Goal: Navigation & Orientation: Find specific page/section

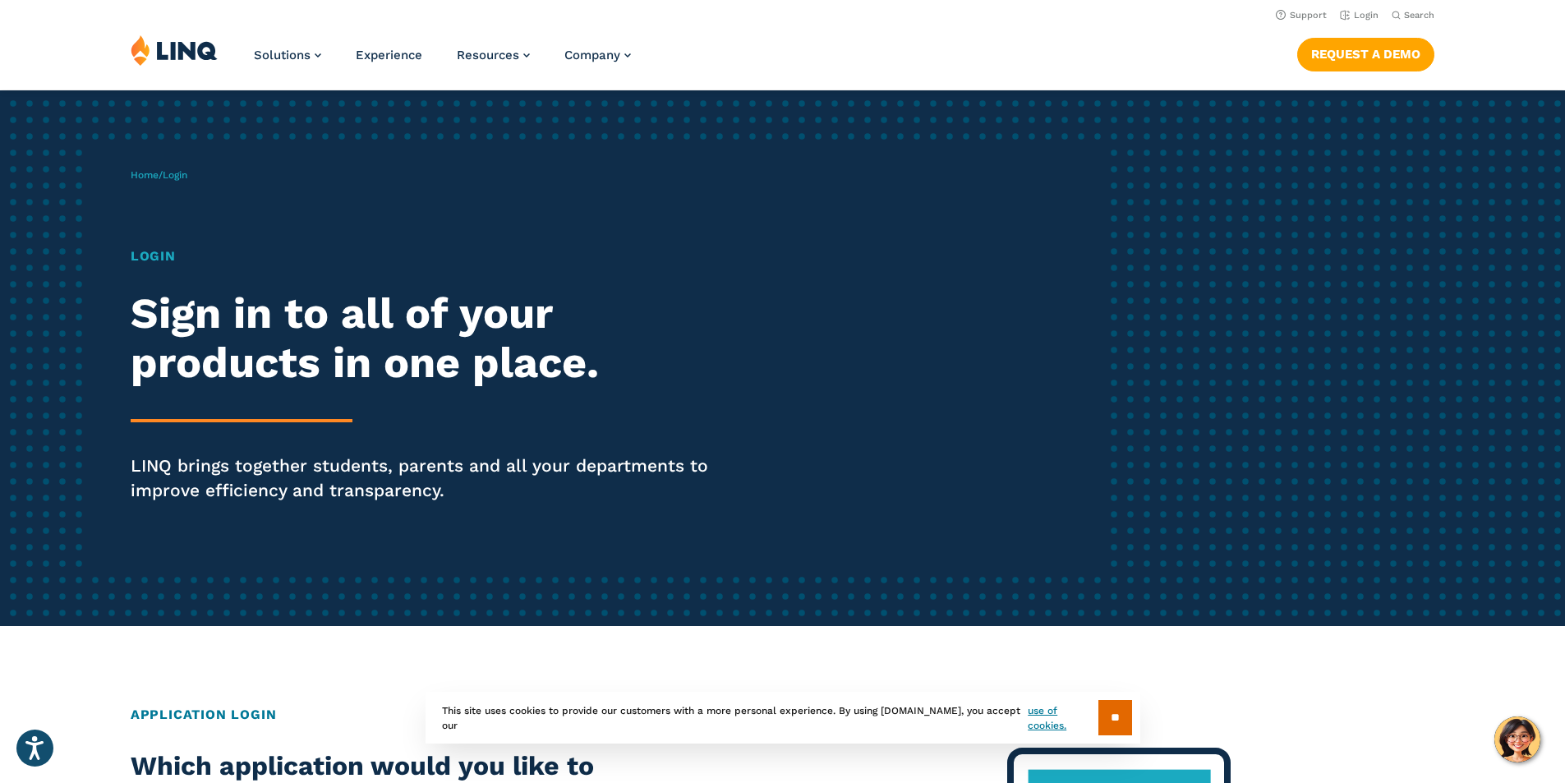
click at [147, 260] on h1 "Login" at bounding box center [432, 256] width 603 height 20
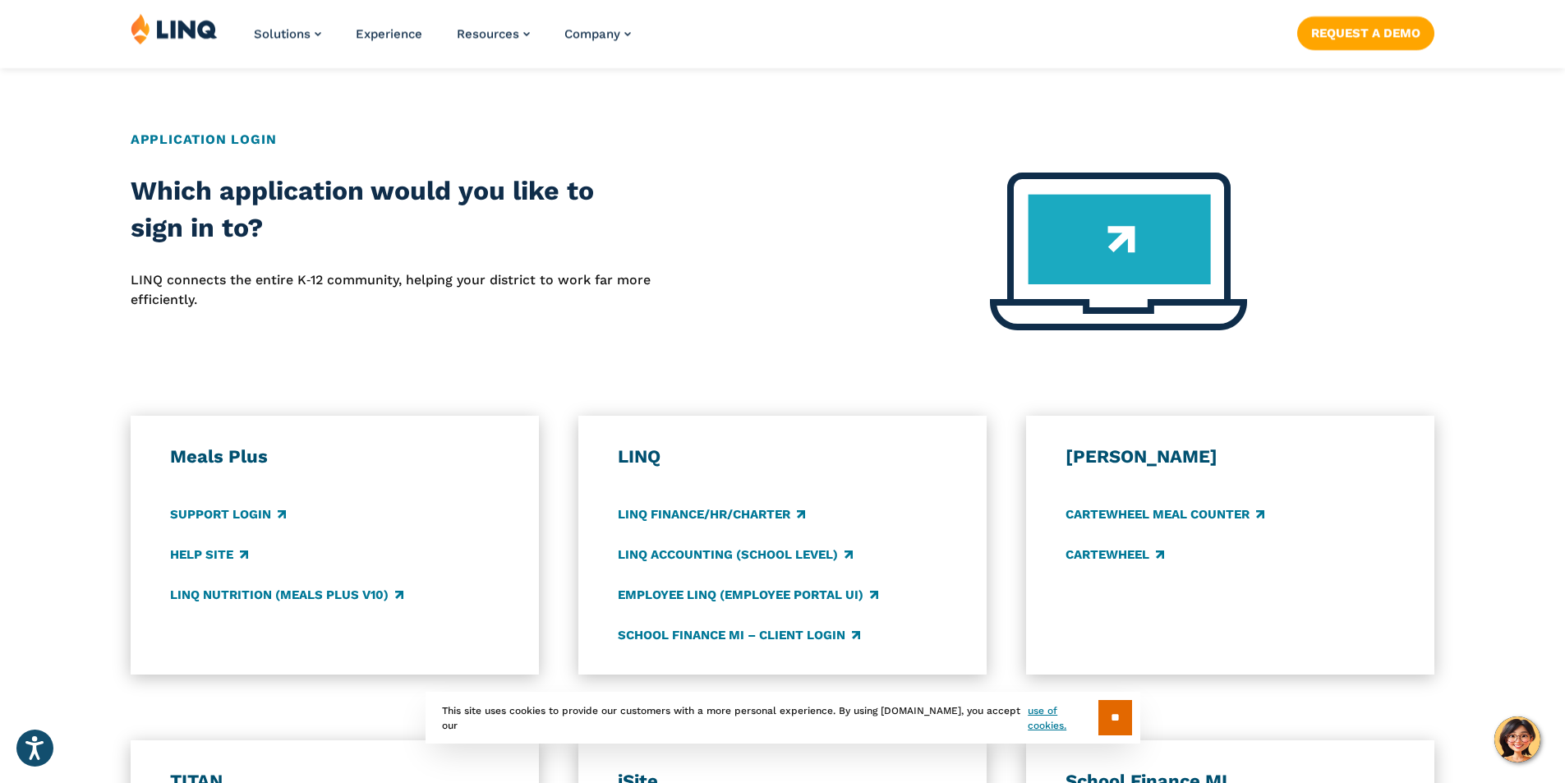
scroll to position [821, 0]
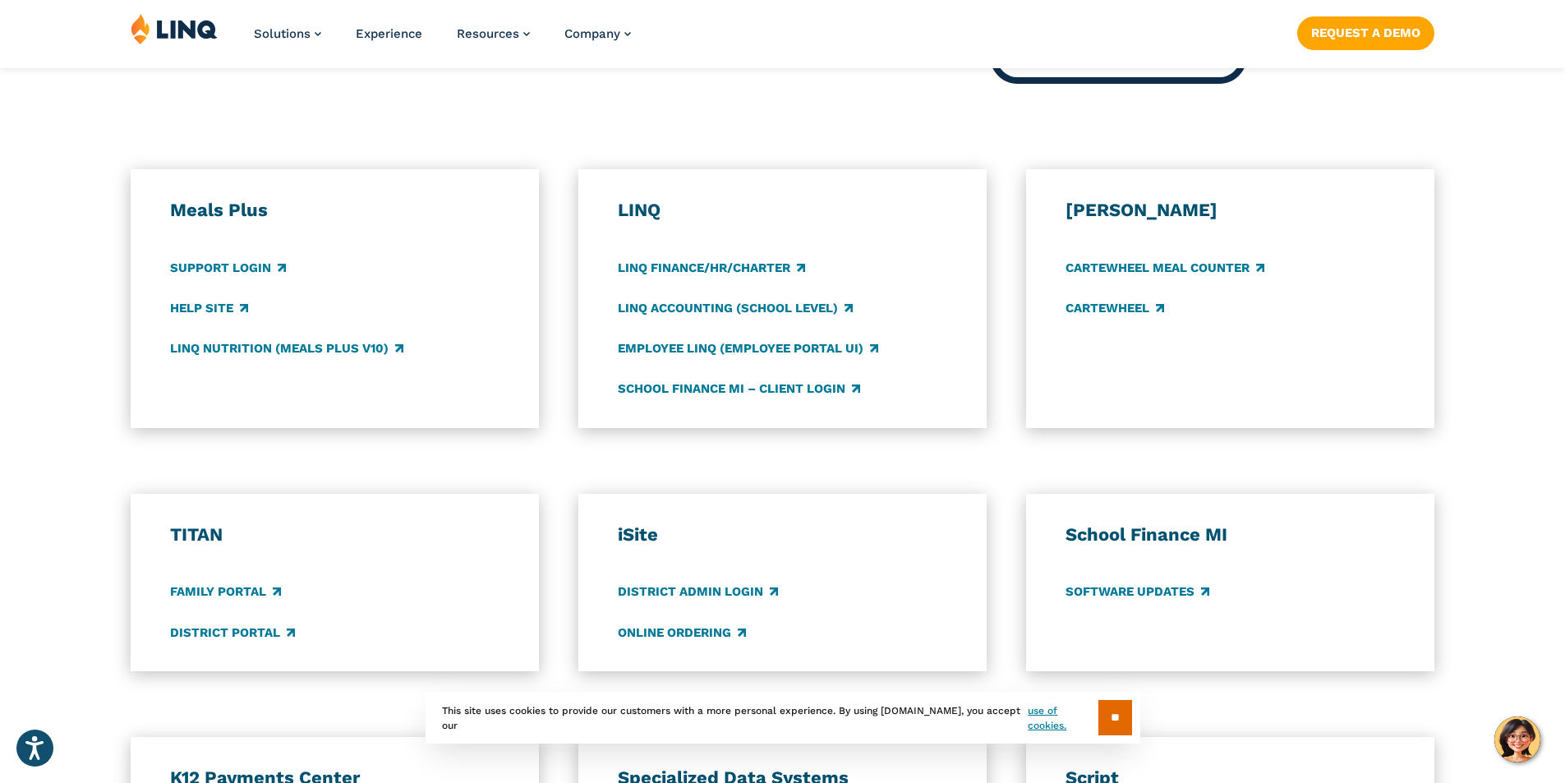
click at [648, 209] on h3 "LINQ" at bounding box center [783, 210] width 330 height 23
click at [742, 352] on link "Employee LINQ (Employee Portal UI)" at bounding box center [748, 348] width 260 height 18
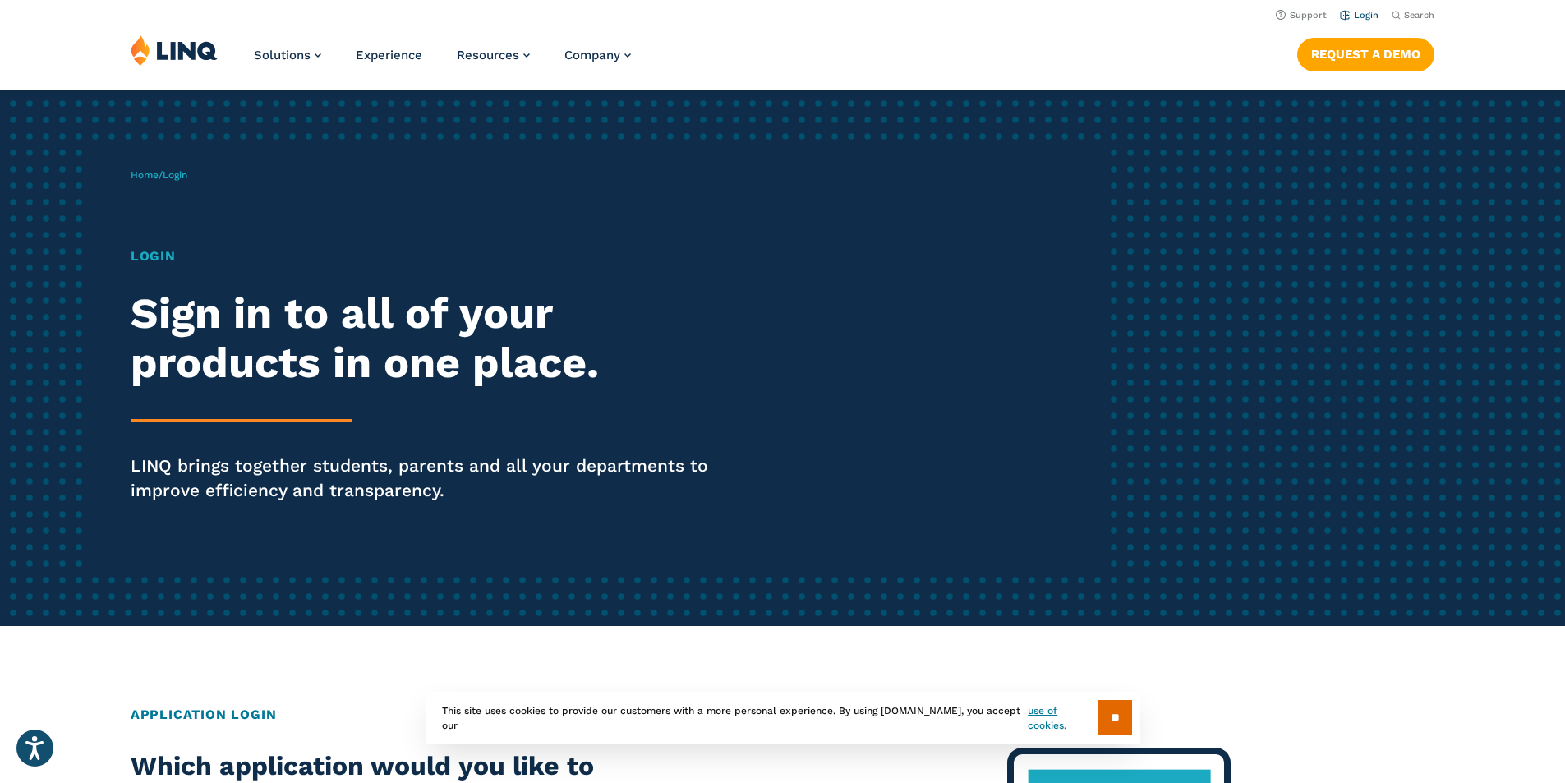
click at [1356, 16] on link "Login" at bounding box center [1359, 15] width 39 height 11
click at [158, 255] on h1 "Login" at bounding box center [432, 256] width 603 height 20
click at [145, 177] on link "Home" at bounding box center [145, 174] width 28 height 11
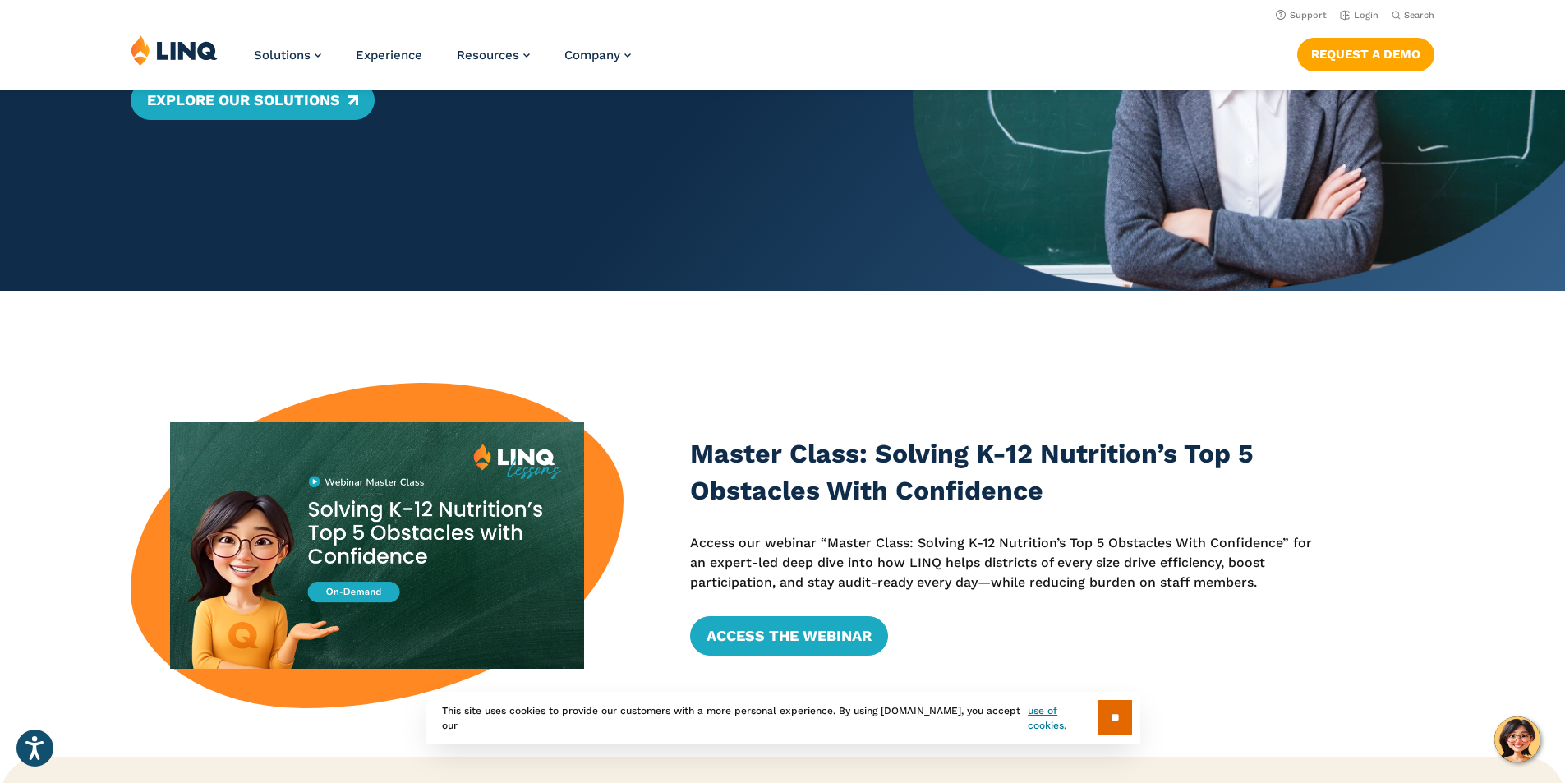
scroll to position [329, 0]
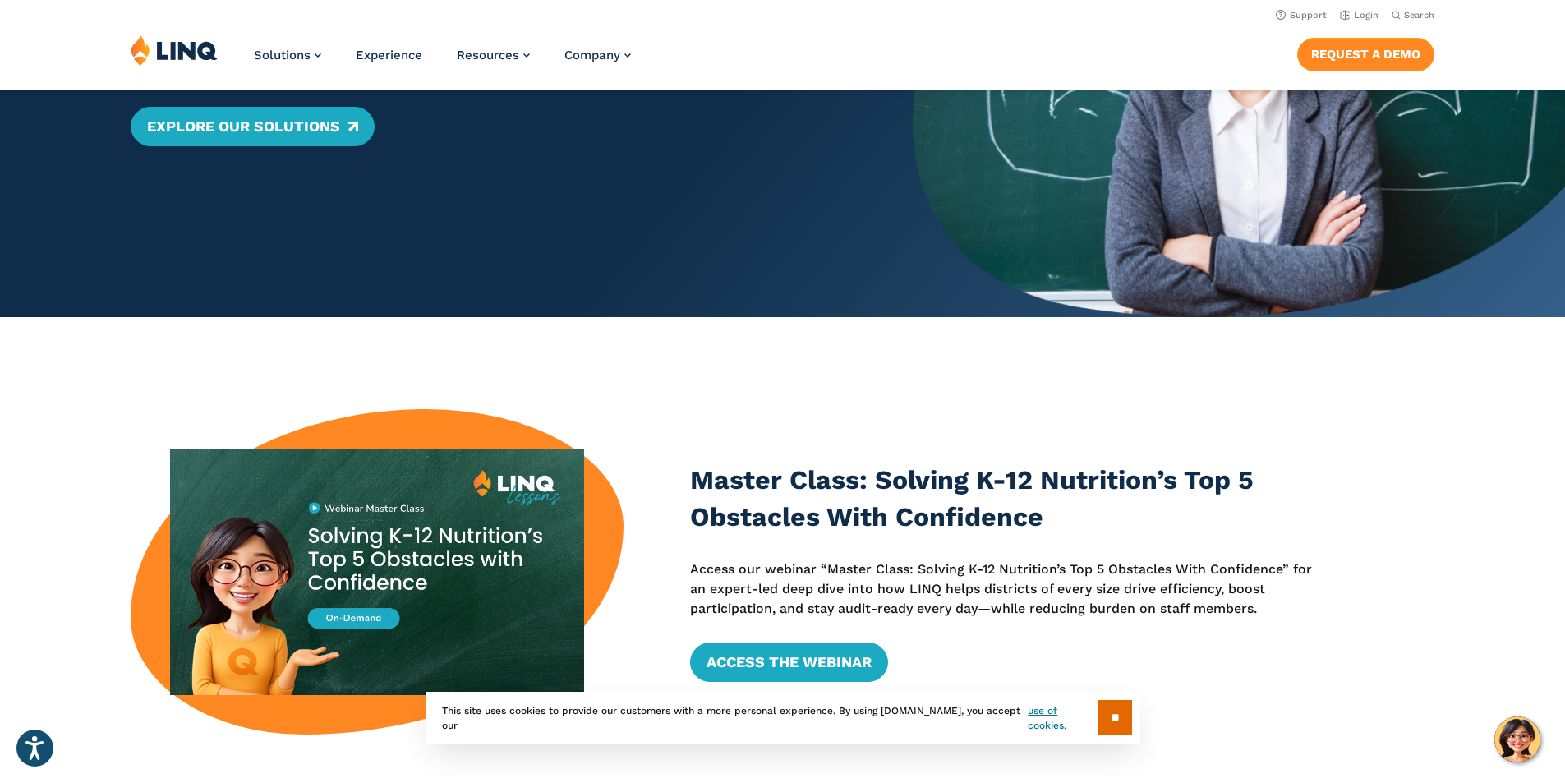
click at [1338, 47] on link "Request a Demo" at bounding box center [1365, 54] width 137 height 33
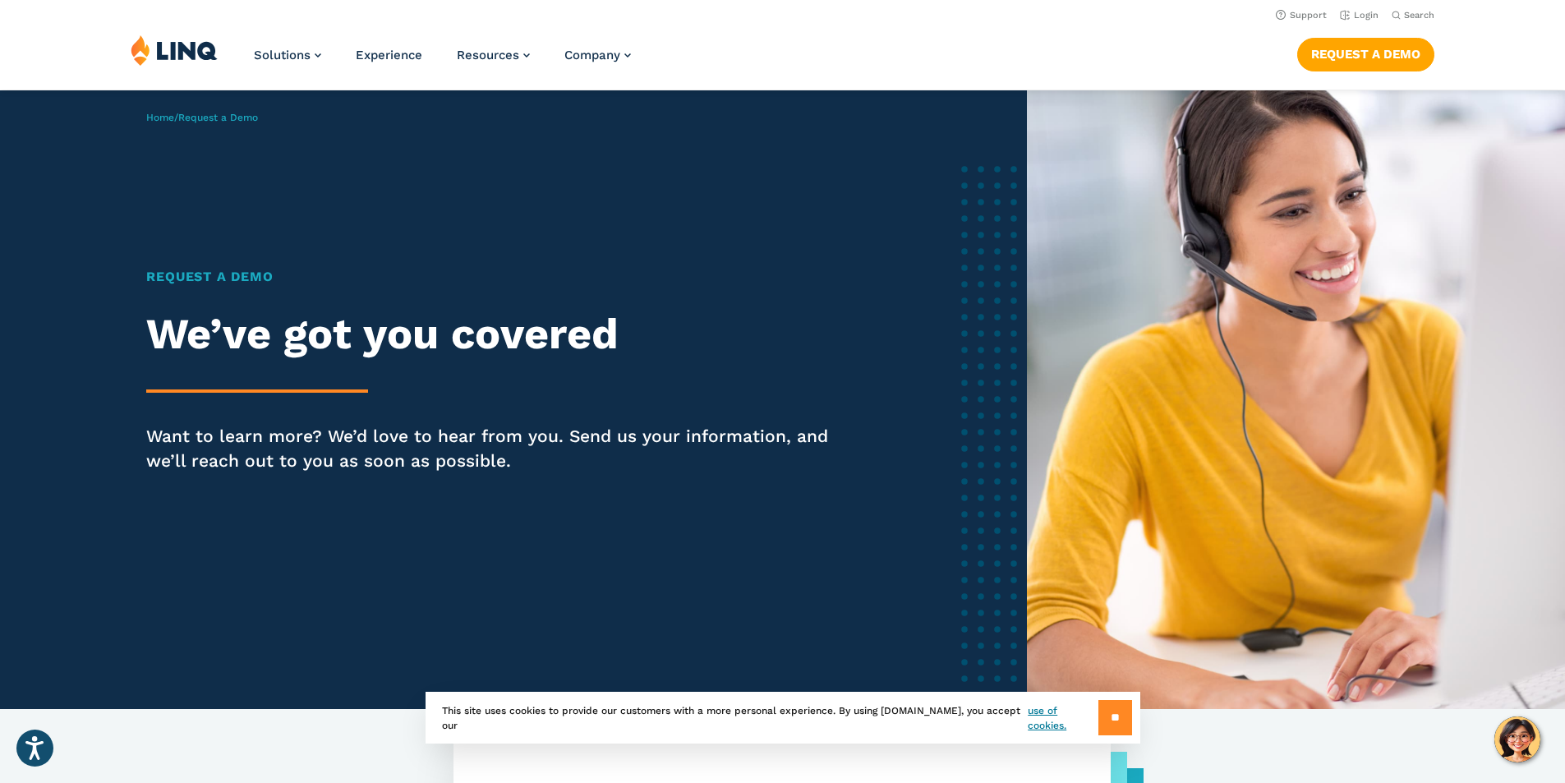
click at [1102, 721] on input "**" at bounding box center [1115, 717] width 34 height 35
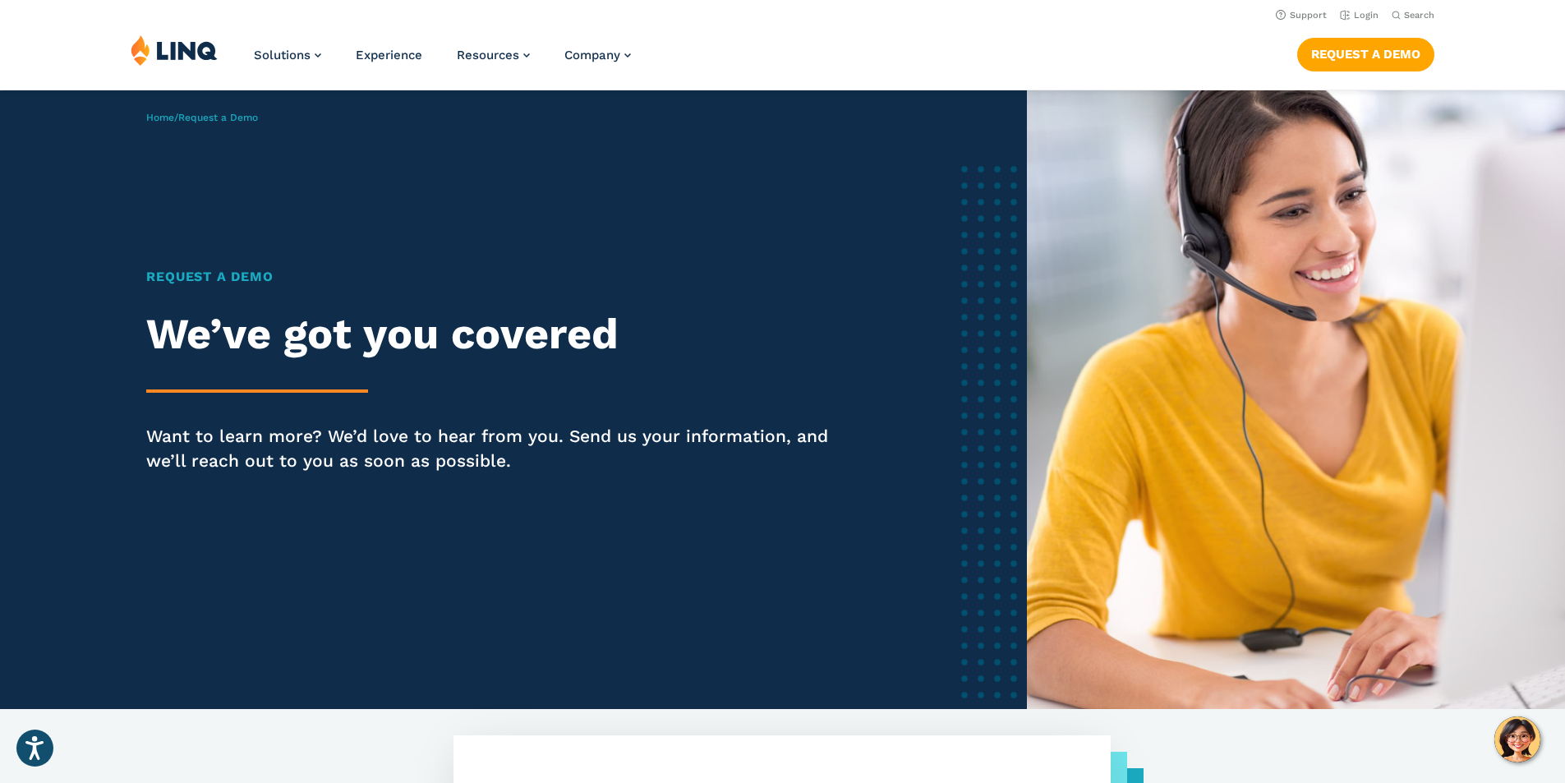
click at [178, 2] on header "Support Login Search Search for: Solutions Nutrition Overview NEW School Nutrit…" at bounding box center [782, 45] width 1565 height 90
click at [1350, 14] on link "Login" at bounding box center [1359, 15] width 39 height 11
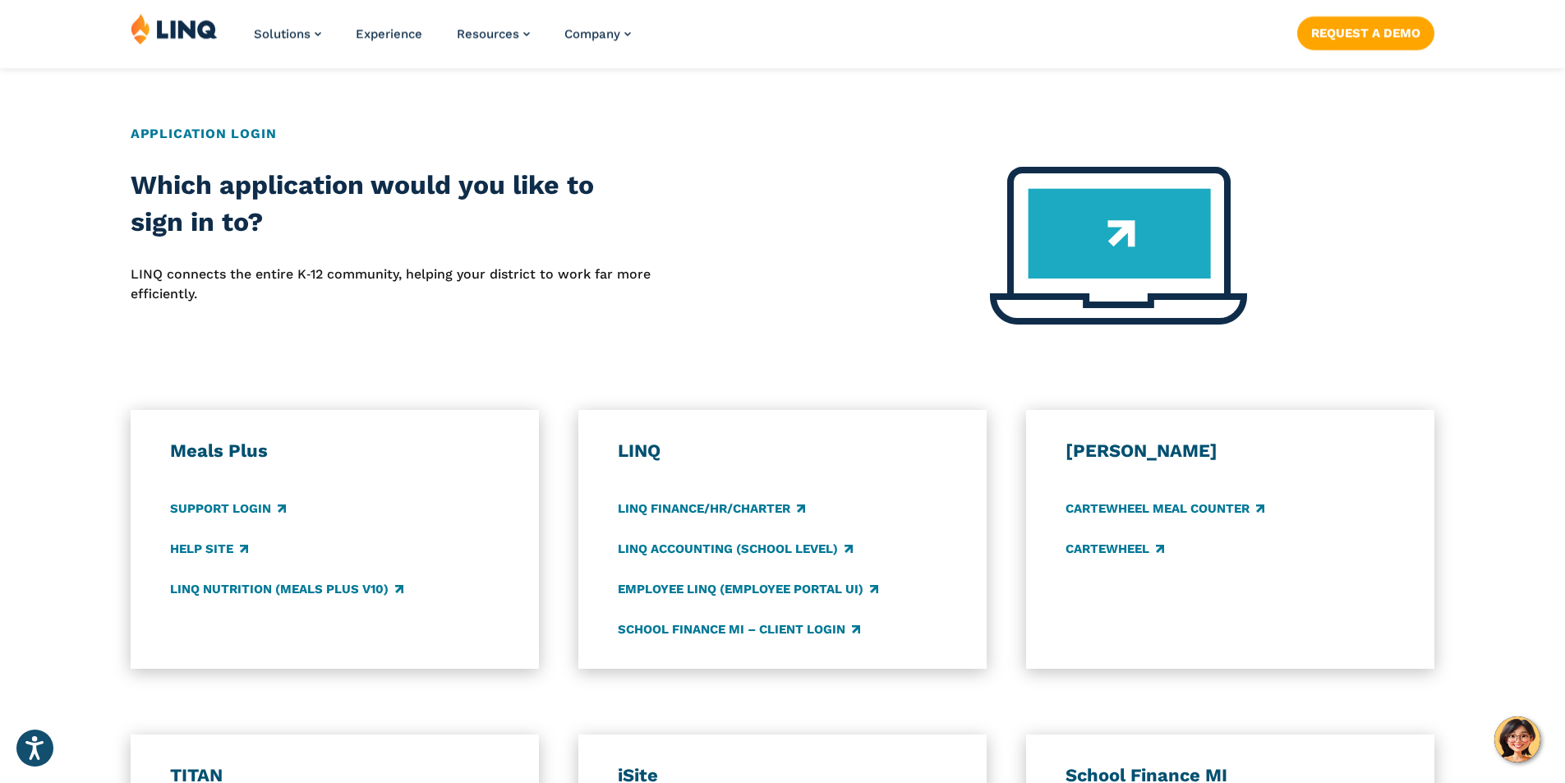
scroll to position [657, 0]
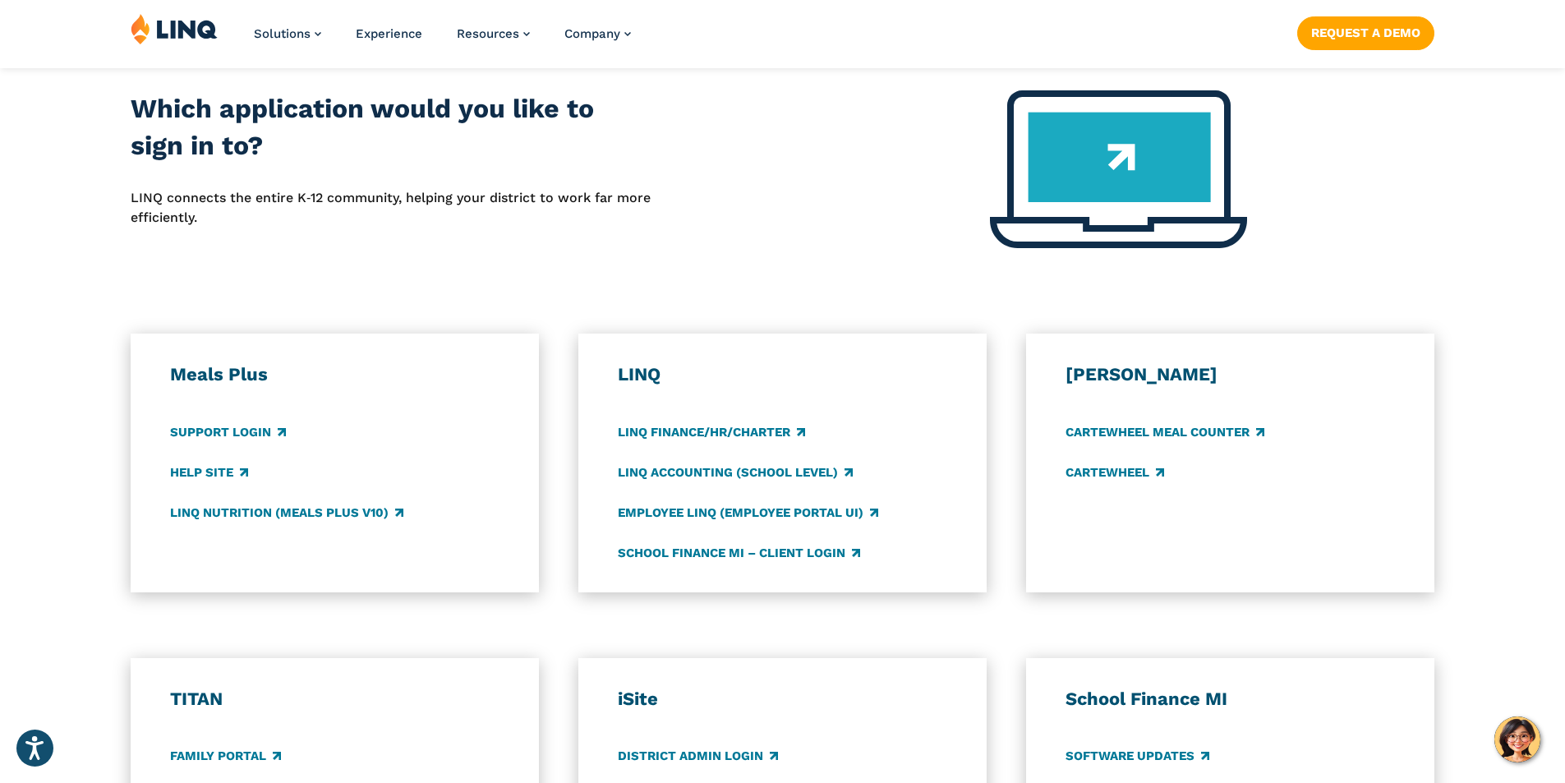
click at [639, 379] on h3 "LINQ" at bounding box center [783, 374] width 330 height 23
click at [721, 516] on link "Employee LINQ (Employee Portal UI)" at bounding box center [748, 512] width 260 height 18
click at [658, 474] on link "LINQ Accounting (school level)" at bounding box center [735, 472] width 235 height 18
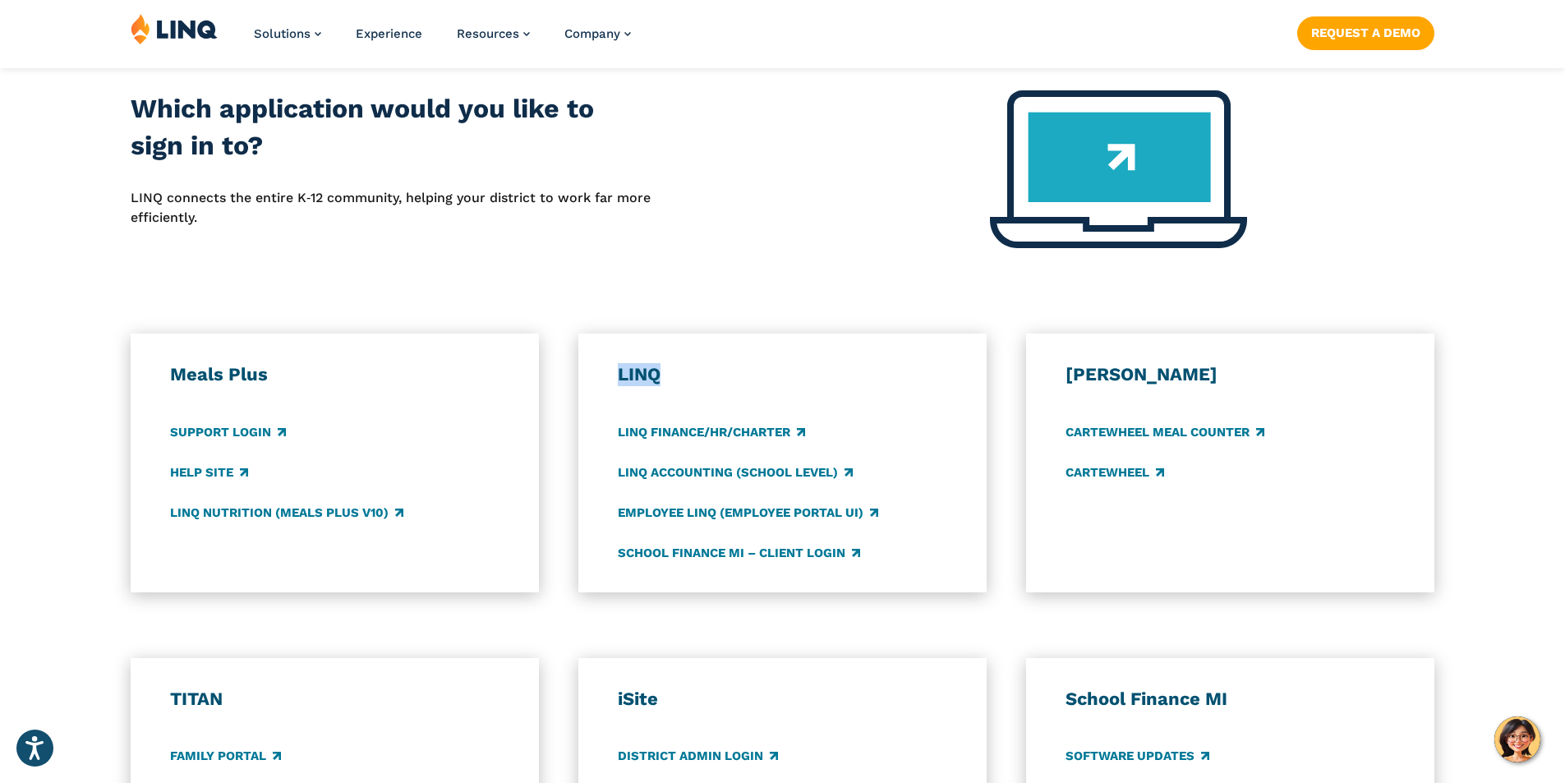
click at [1133, 149] on img at bounding box center [1118, 169] width 257 height 158
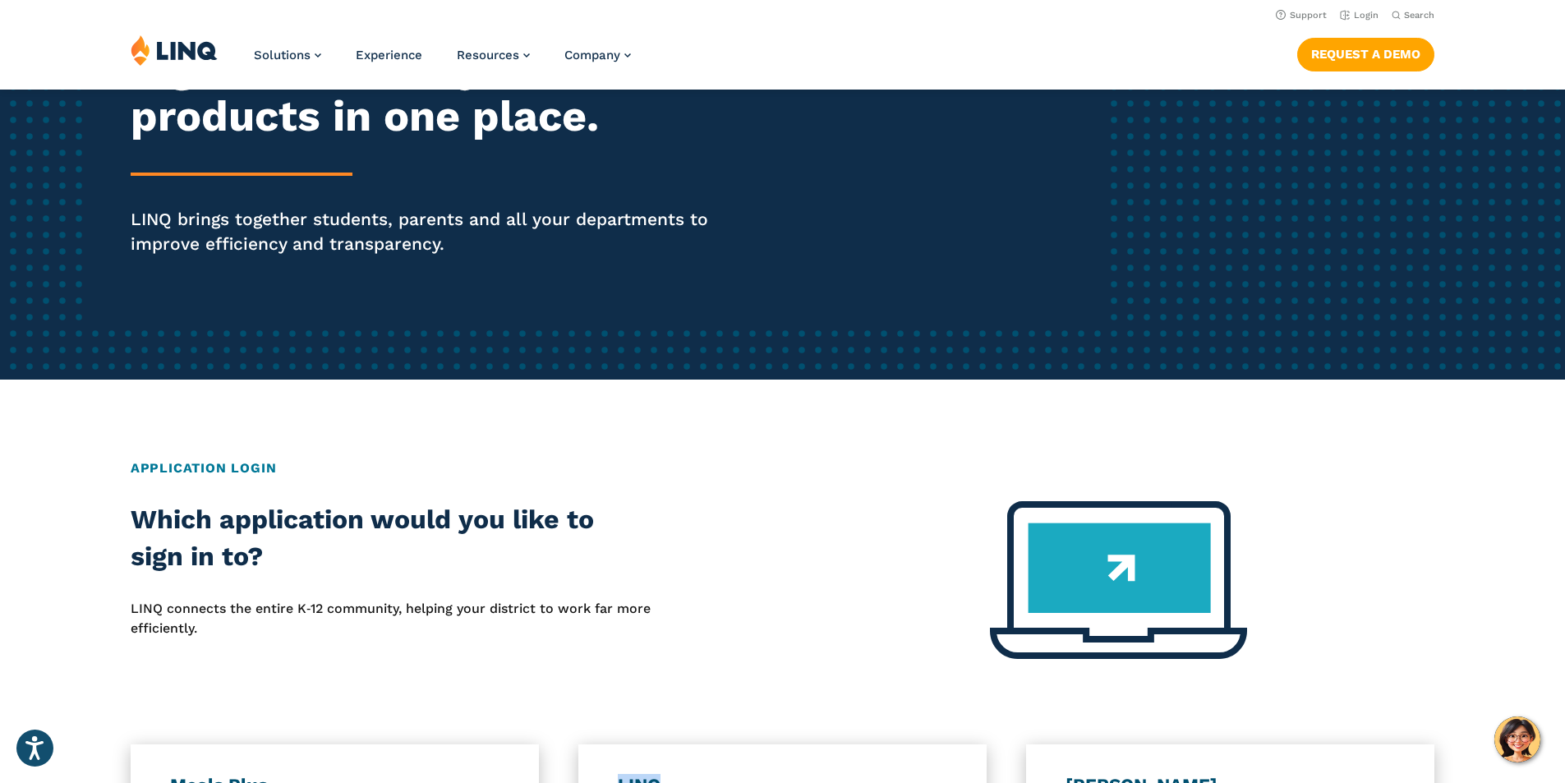
scroll to position [0, 0]
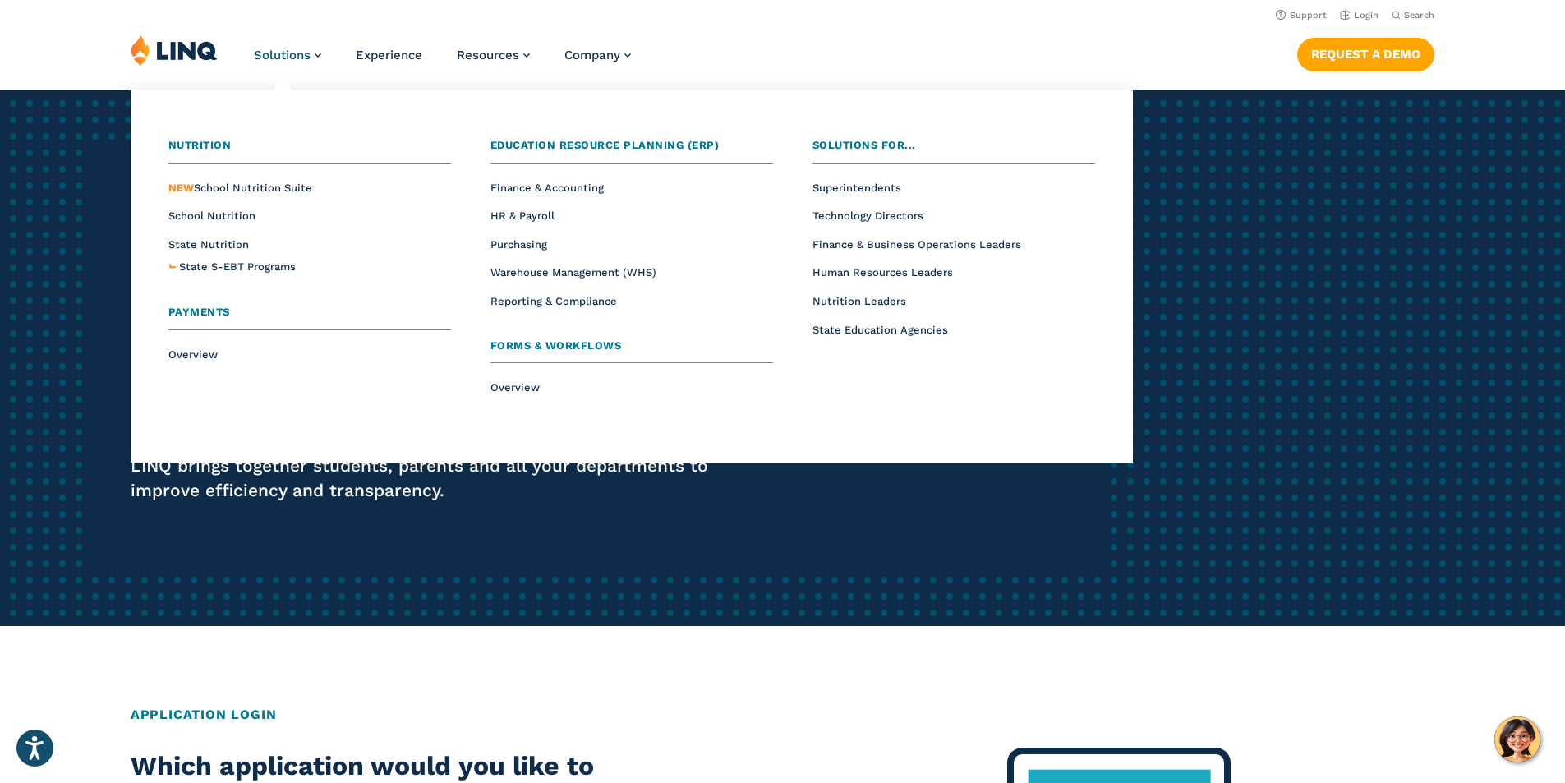
click at [218, 144] on span "Nutrition" at bounding box center [199, 145] width 63 height 12
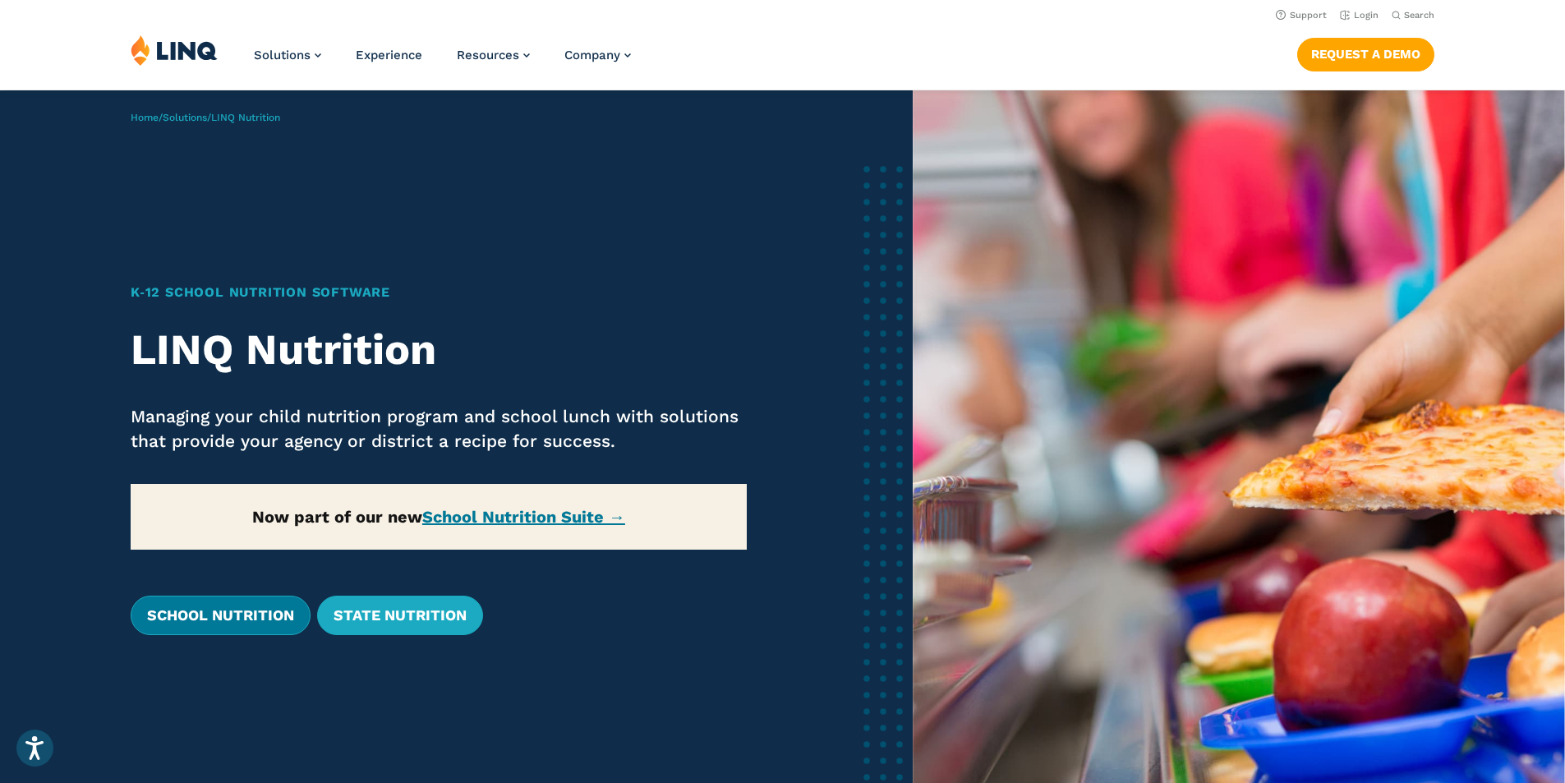
click at [252, 614] on link "School Nutrition" at bounding box center [221, 614] width 180 height 39
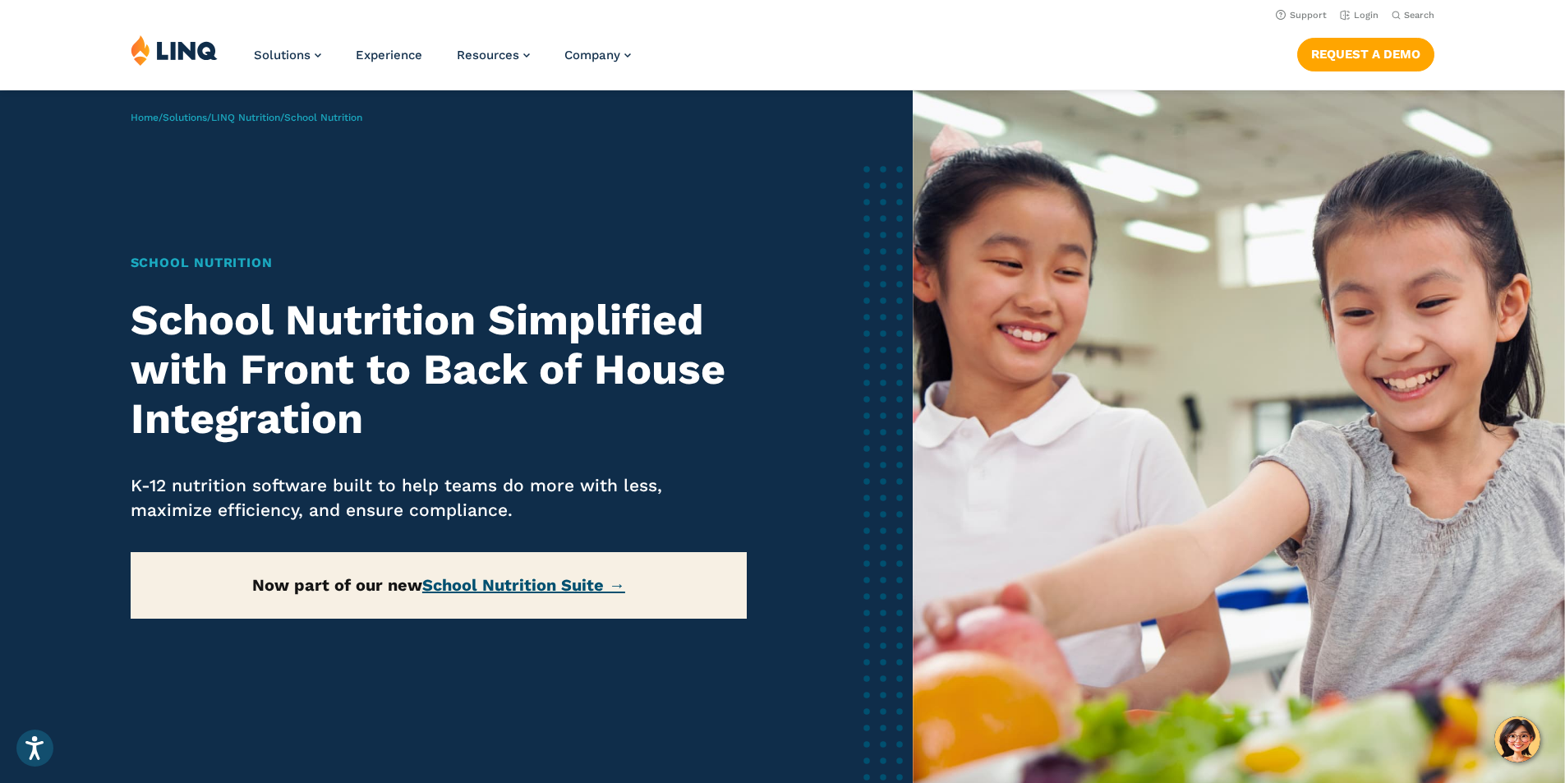
click at [531, 586] on link "School Nutrition Suite →" at bounding box center [523, 585] width 203 height 20
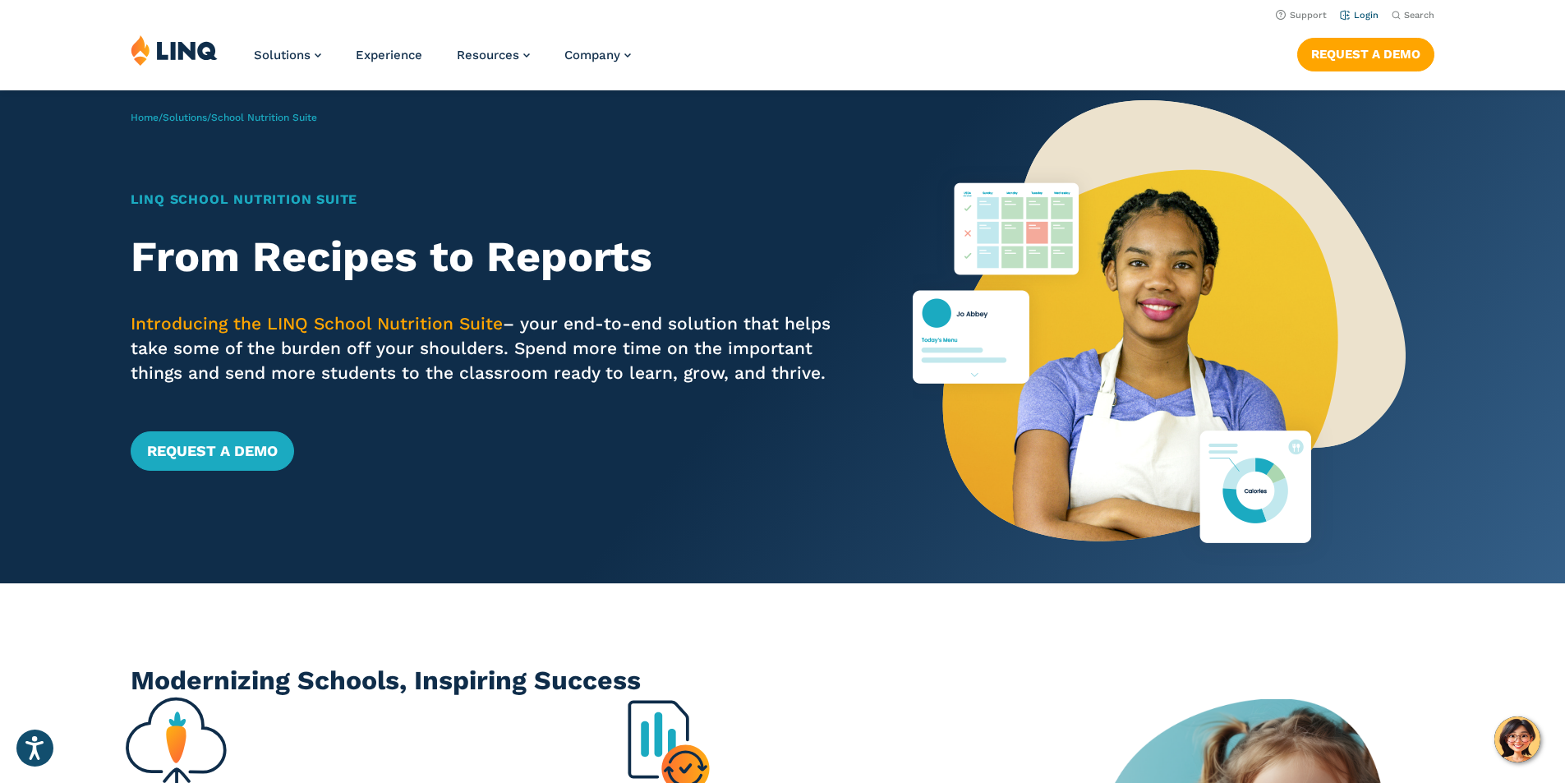
click at [1355, 14] on link "Login" at bounding box center [1359, 15] width 39 height 11
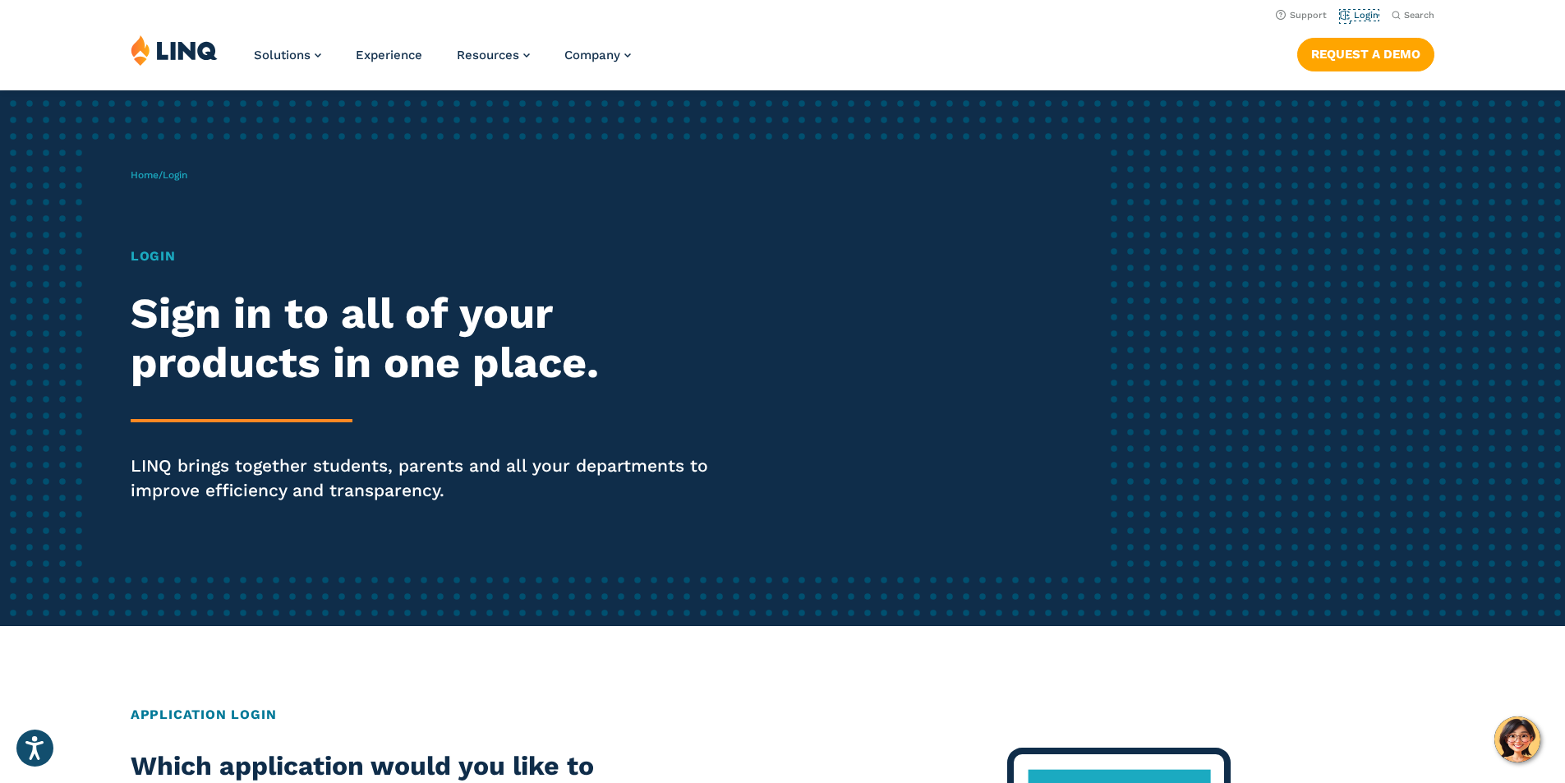
click at [1355, 14] on link "Login" at bounding box center [1359, 15] width 39 height 11
